Goal: Task Accomplishment & Management: Use online tool/utility

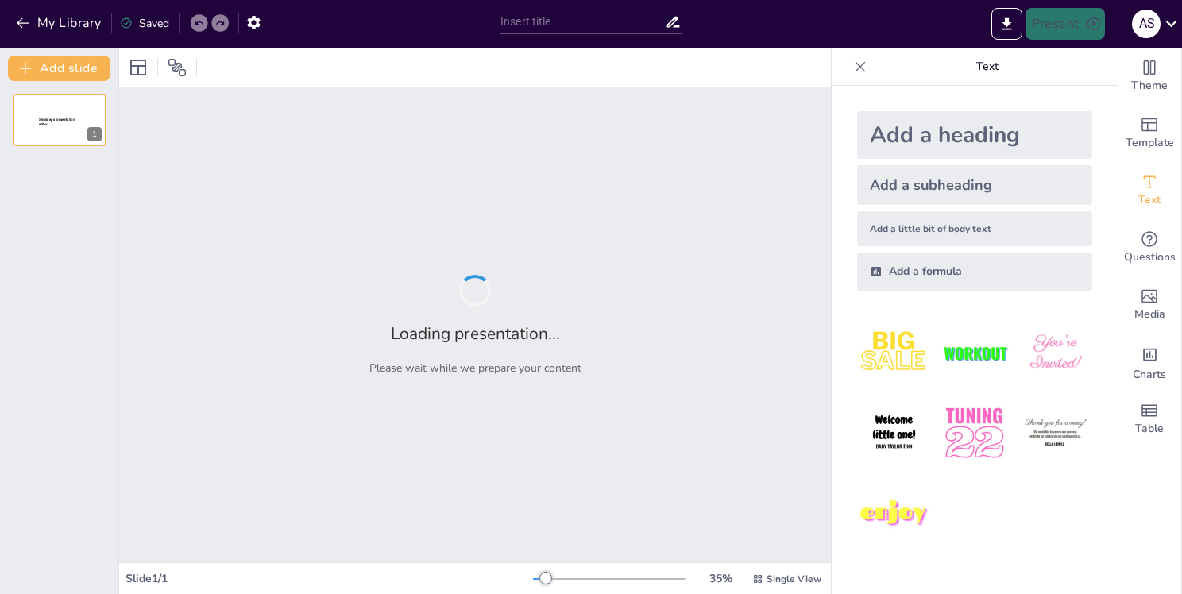
type input "История развития науки сравнительного правоведения"
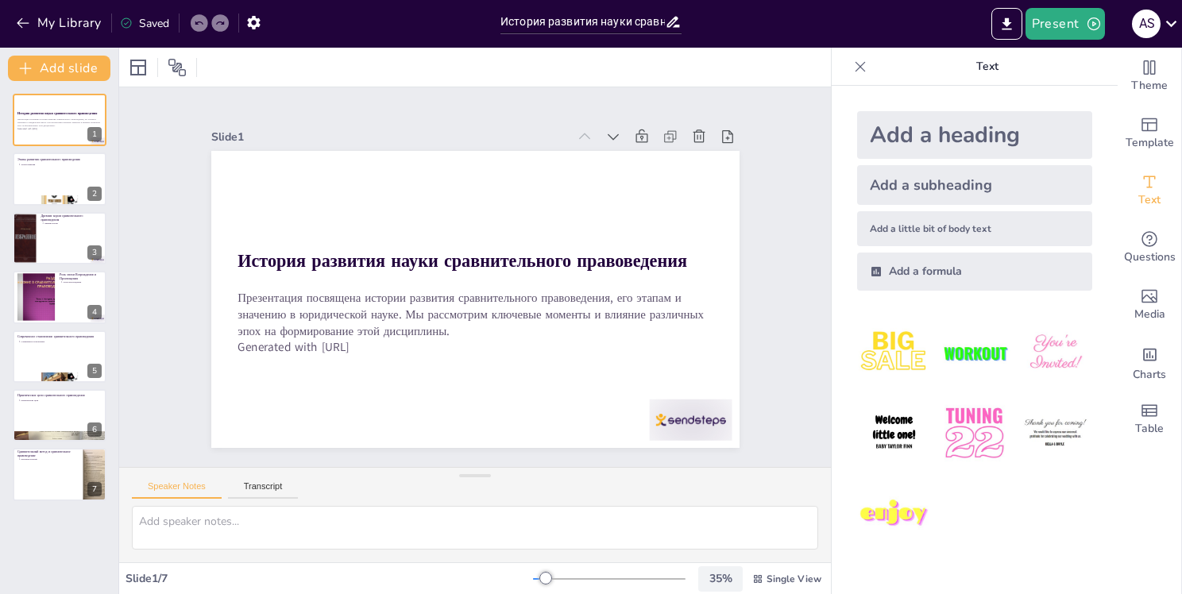
click at [779, 407] on div "Slide 1 История развития науки сравнительного правоведения Презентация посвящен…" at bounding box center [474, 277] width 775 height 520
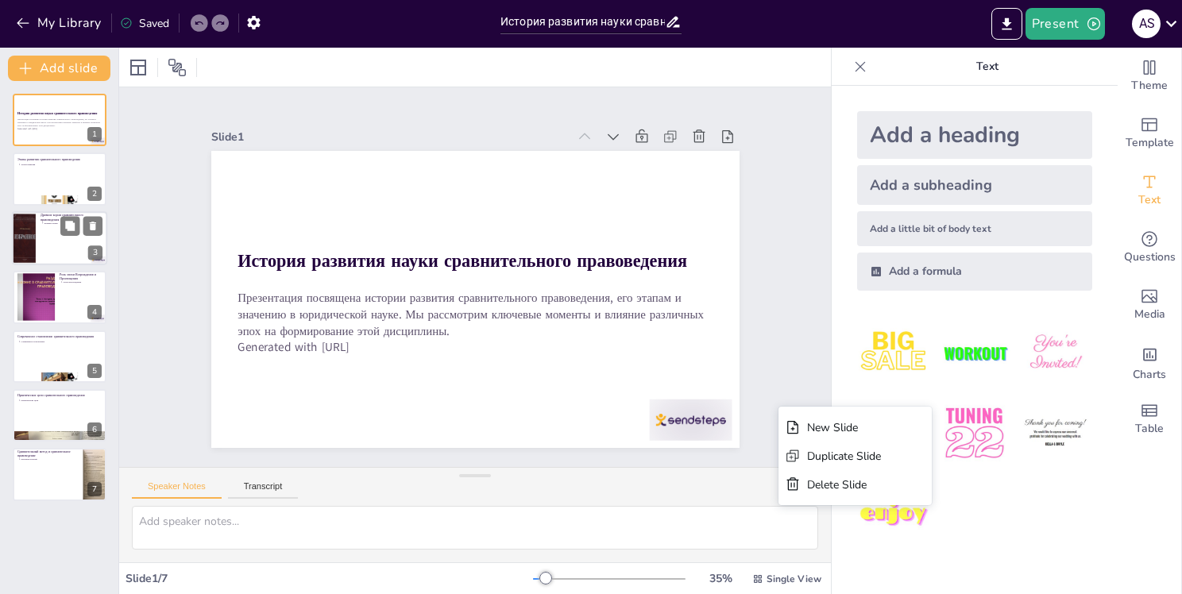
click at [60, 259] on div at bounding box center [59, 238] width 95 height 54
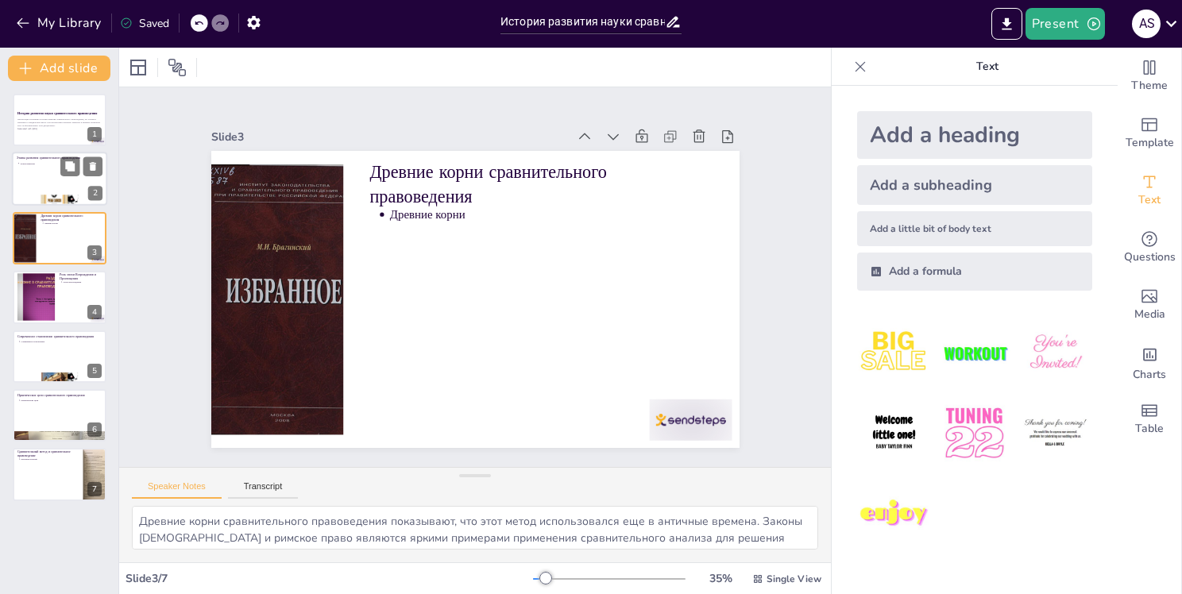
click at [92, 197] on div "2" at bounding box center [95, 194] width 14 height 14
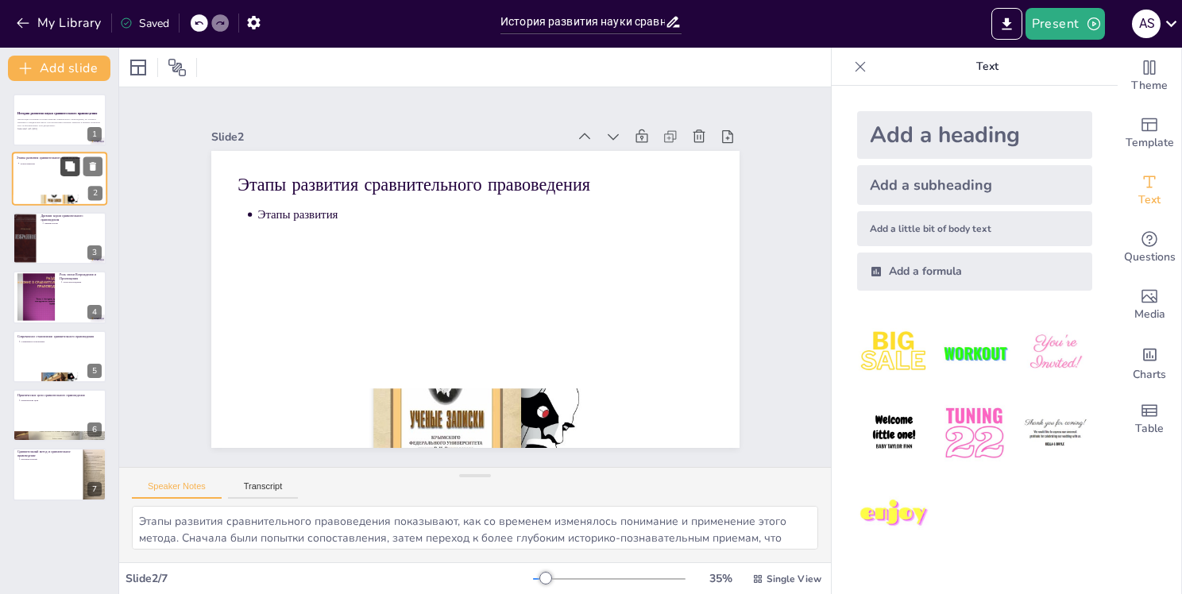
click at [64, 162] on icon at bounding box center [69, 166] width 11 height 11
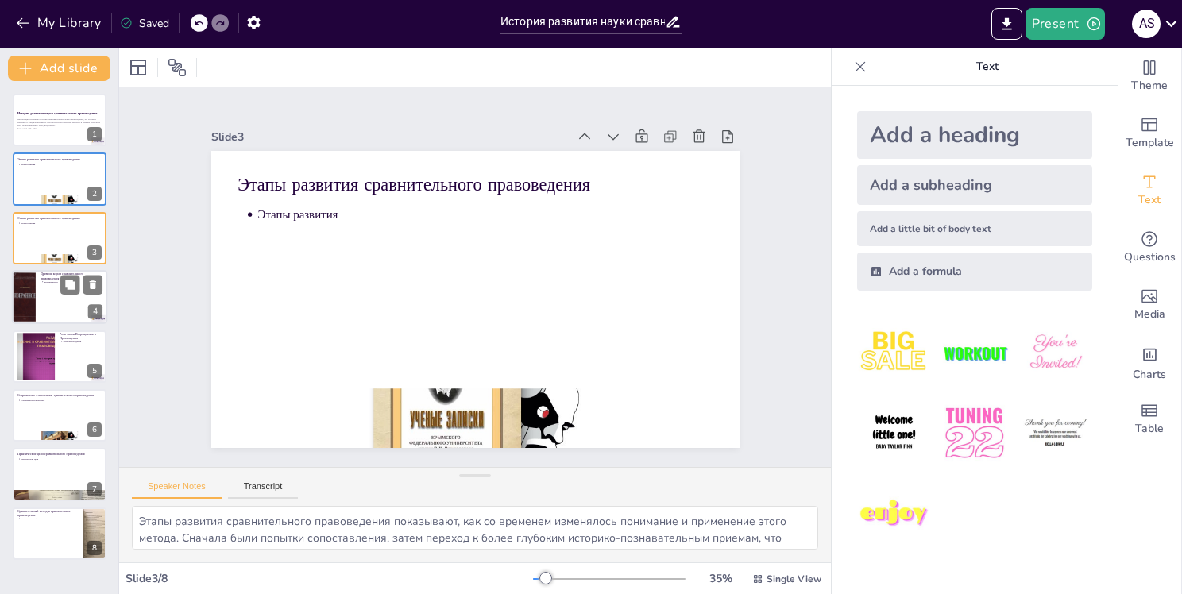
click at [52, 272] on p "Древние корни сравнительного правоведения" at bounding box center [72, 276] width 62 height 9
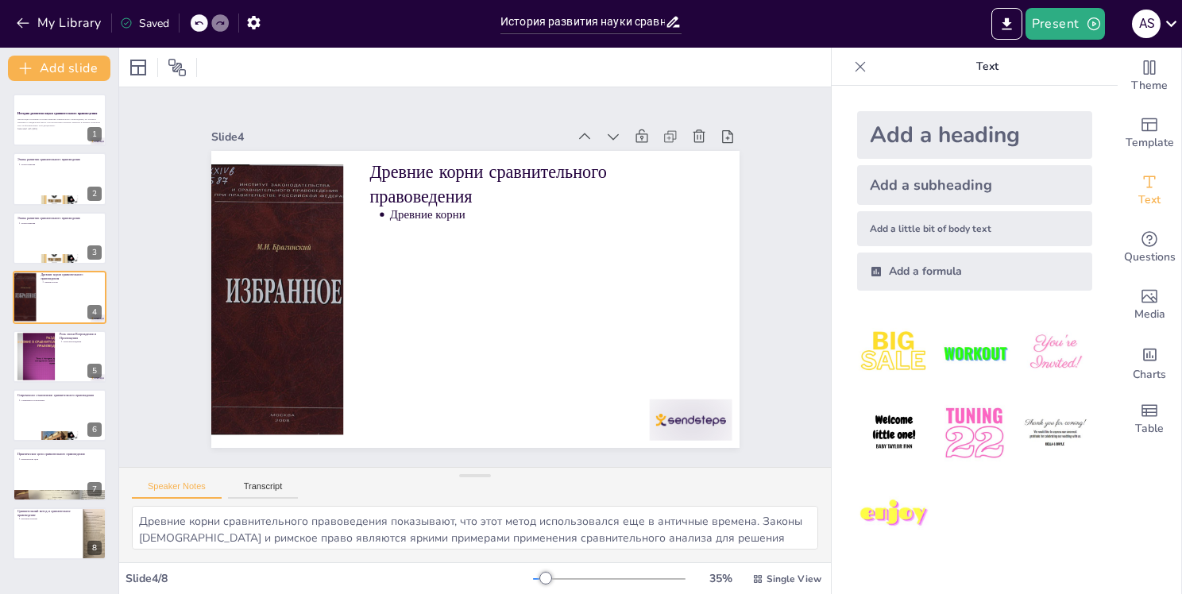
click at [47, 381] on div at bounding box center [60, 356] width 94 height 52
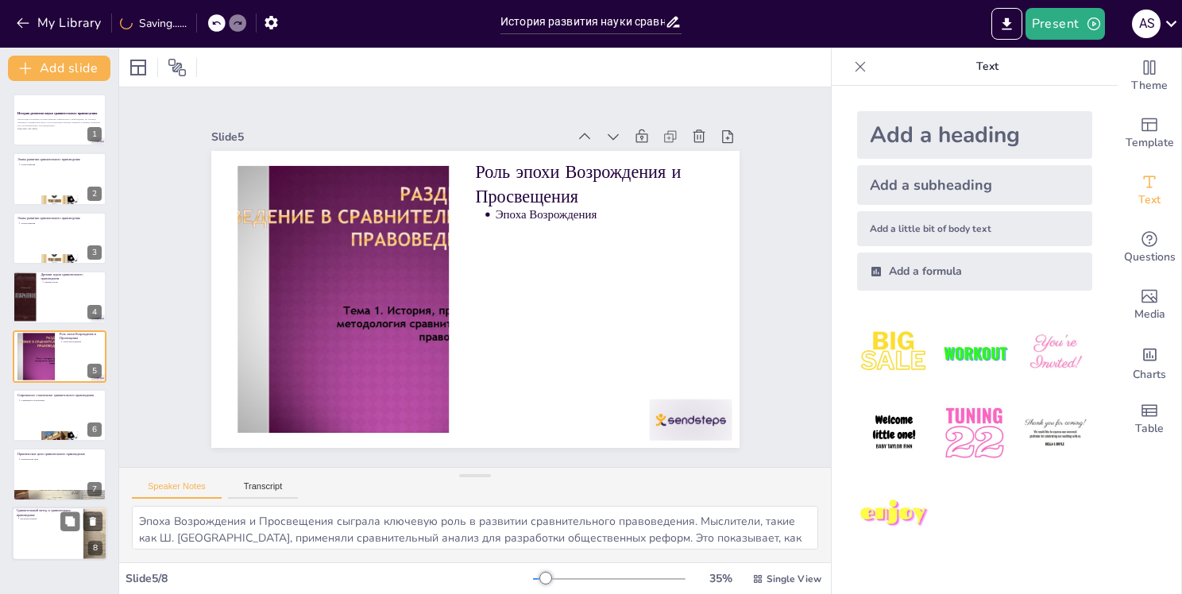
click at [41, 512] on p "Сравнительный метод и сравнительное правоведение" at bounding box center [48, 512] width 62 height 9
type textarea "Различия между сравнительным методом и сравнительным правоведением критически в…"
